Goal: Information Seeking & Learning: Find specific page/section

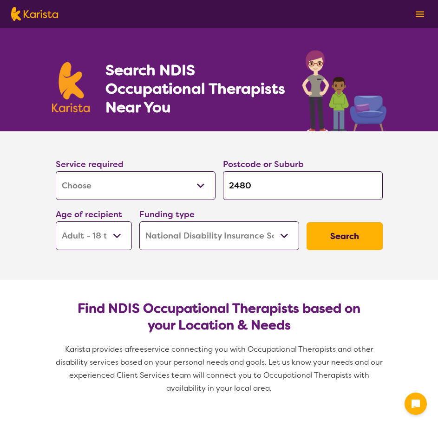
select select "[MEDICAL_DATA]"
select select "AD"
select select "NDIS"
select select "[MEDICAL_DATA]"
select select "AD"
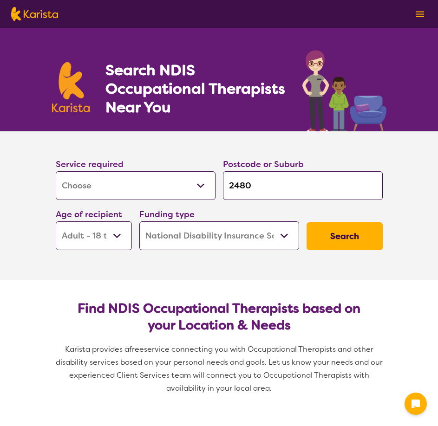
select select "NDIS"
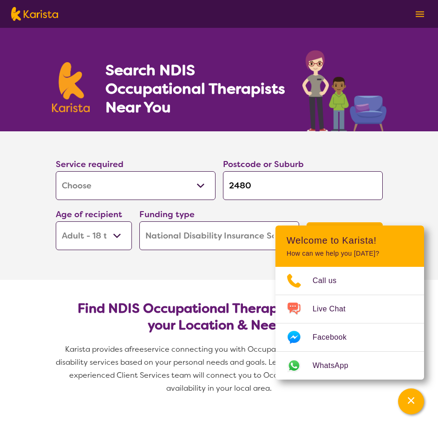
click at [96, 233] on select "Early Childhood - 0 to 9 Child - 10 to 11 Adolescent - 12 to 17 Adult - 18 to 6…" at bounding box center [94, 235] width 76 height 29
click at [56, 221] on select "Early Childhood - 0 to 9 Child - 10 to 11 Adolescent - 12 to 17 Adult - 18 to 6…" at bounding box center [94, 235] width 76 height 29
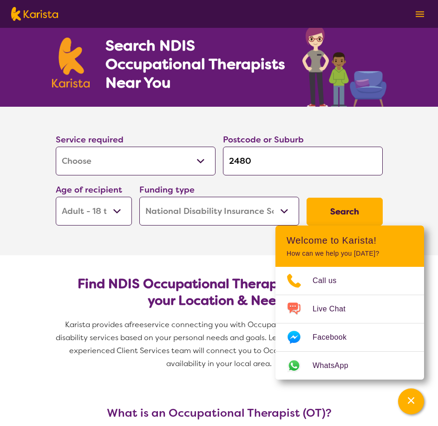
scroll to position [46, 0]
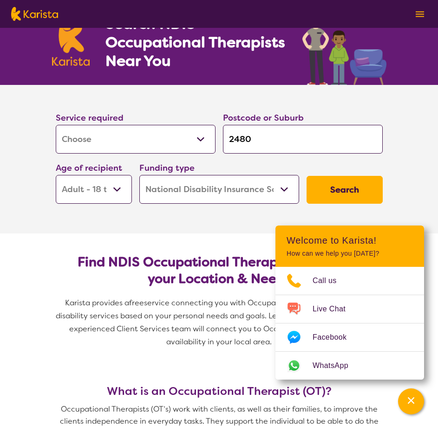
click at [331, 189] on button "Search" at bounding box center [344, 190] width 76 height 28
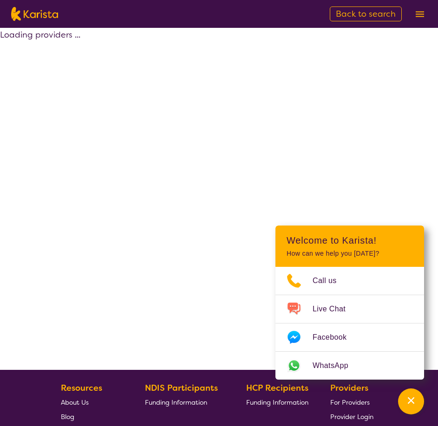
select select "by_score"
